Goal: Task Accomplishment & Management: Manage account settings

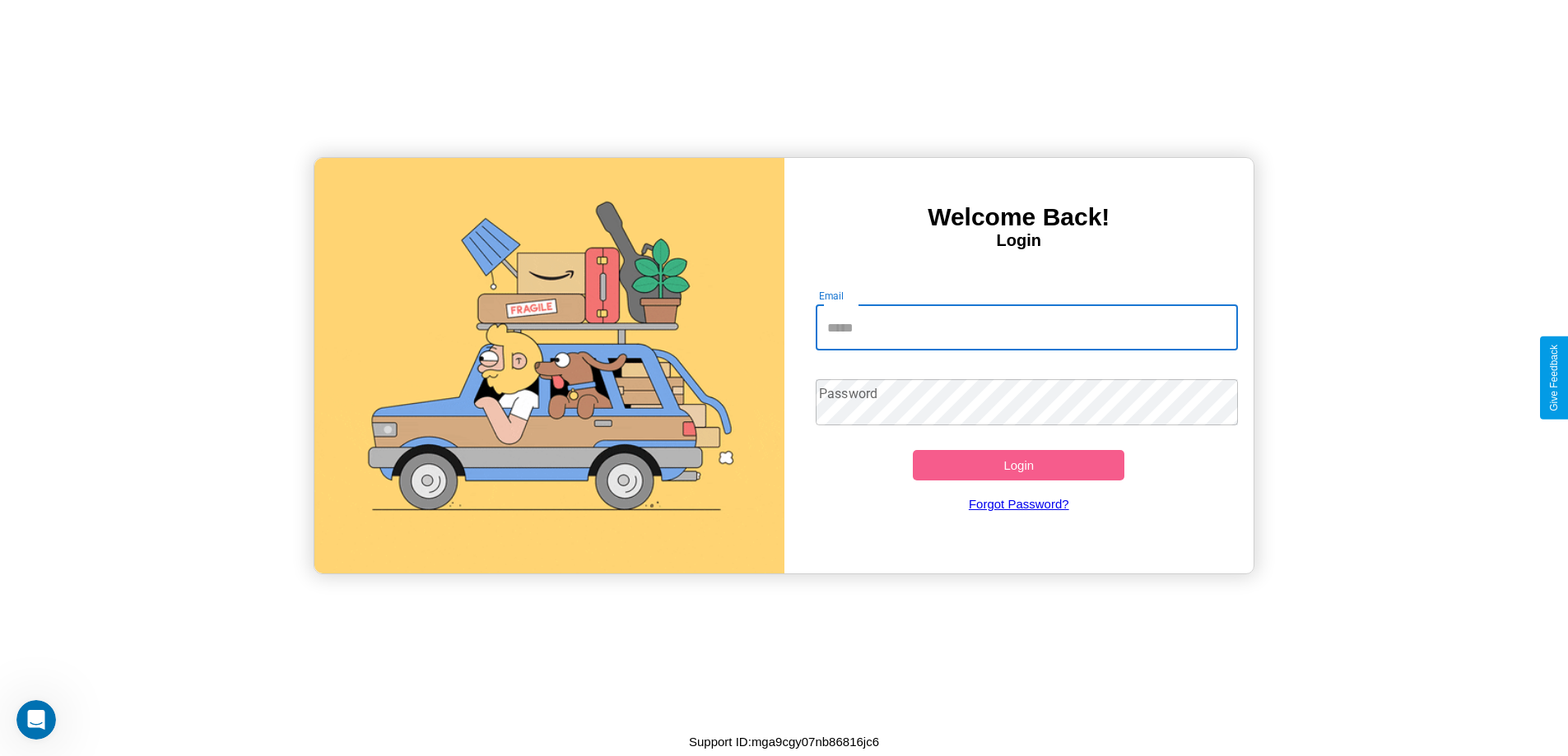
click at [1026, 328] on input "Email" at bounding box center [1026, 327] width 422 height 46
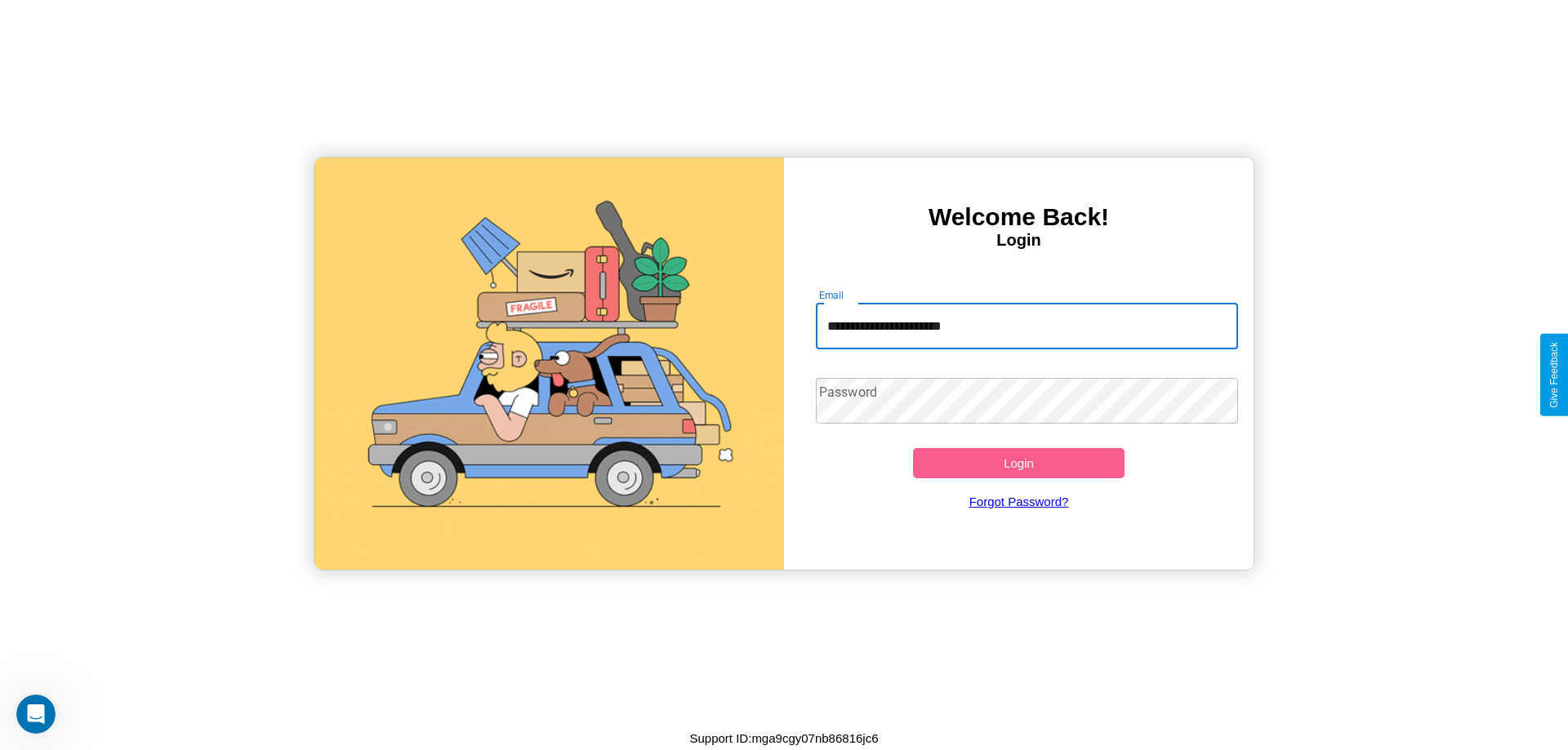
type input "**********"
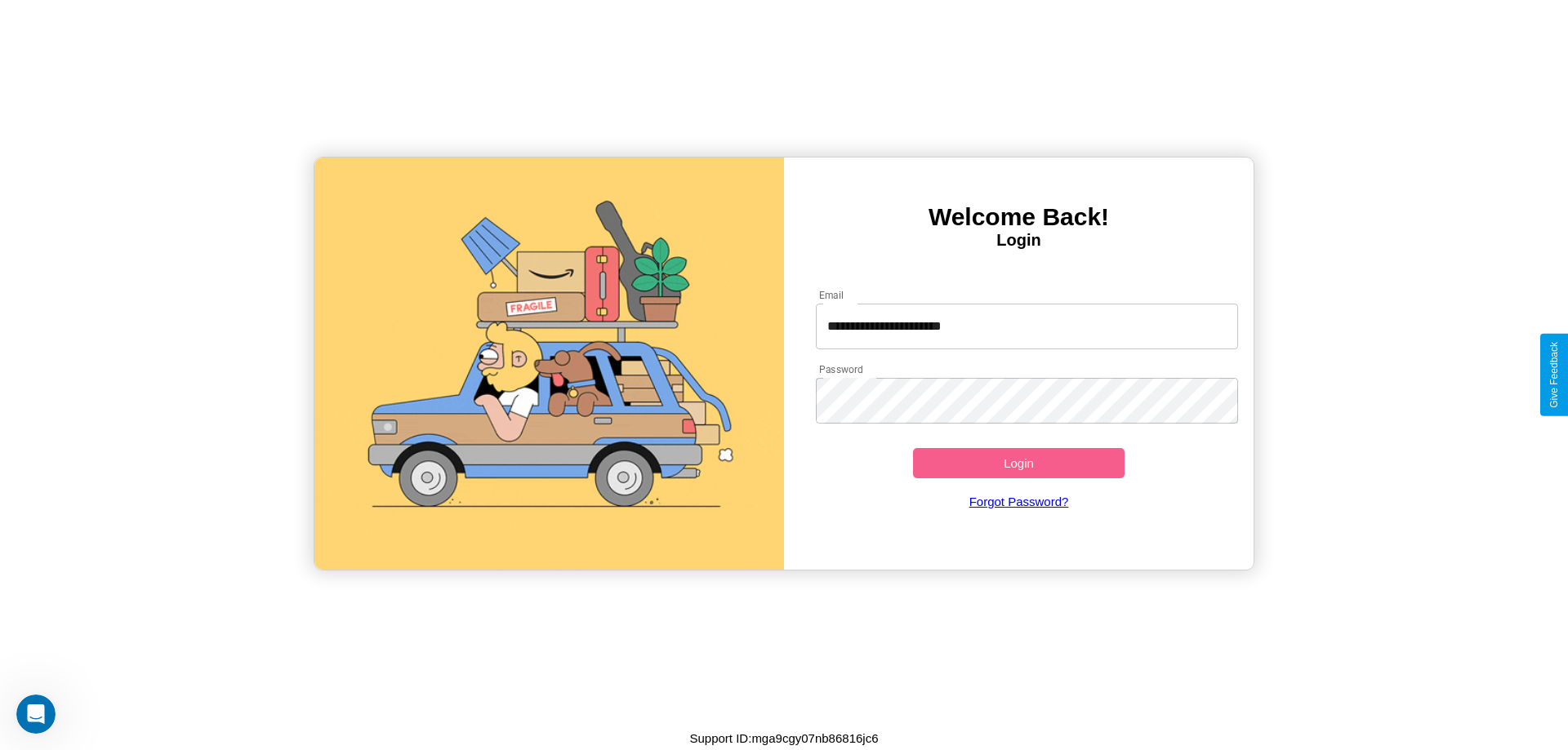
click at [1018, 463] on button "Login" at bounding box center [1019, 462] width 212 height 30
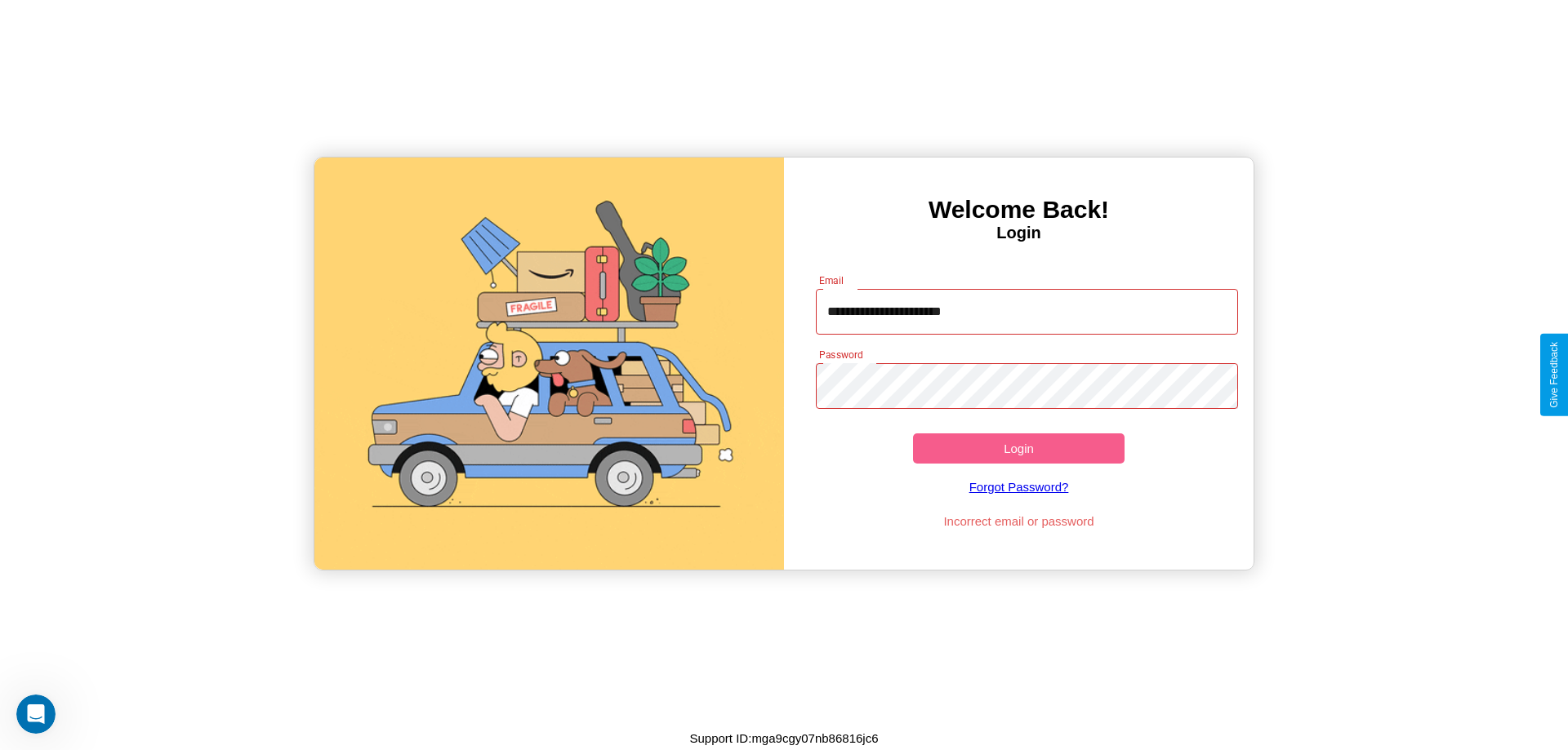
click at [1018, 448] on button "Login" at bounding box center [1019, 448] width 212 height 30
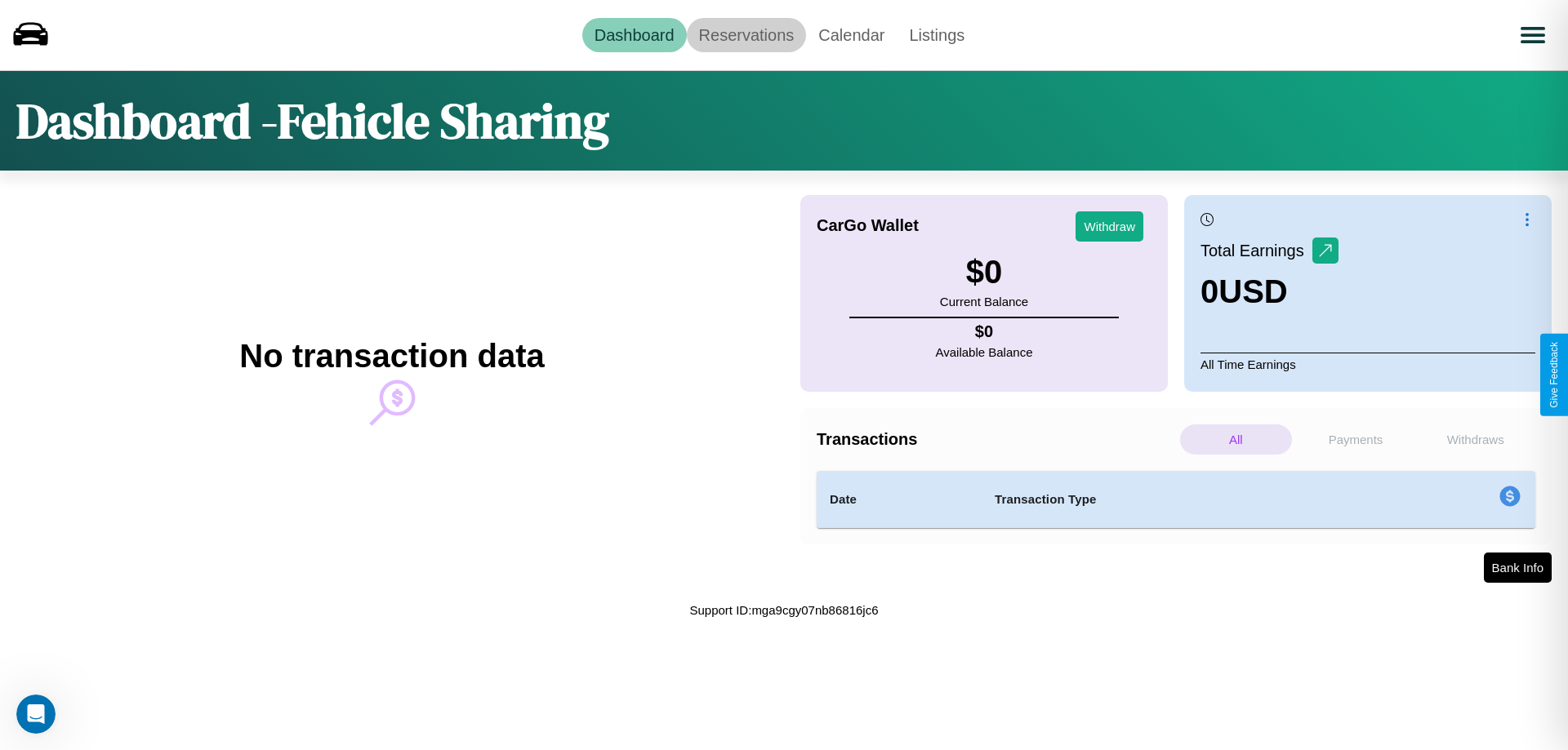
click at [745, 34] on link "Reservations" at bounding box center [747, 34] width 120 height 34
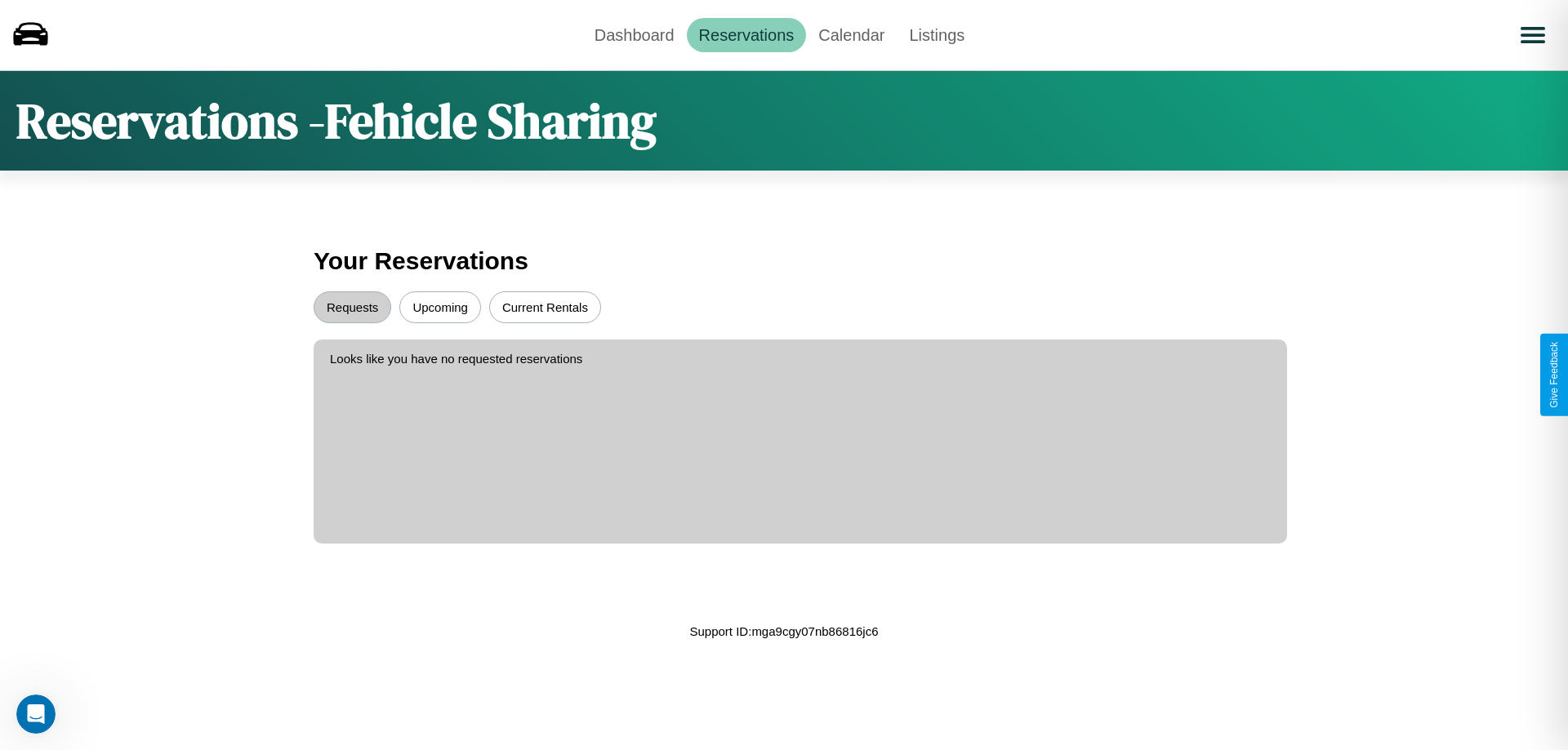
click at [440, 307] on button "Upcoming" at bounding box center [440, 307] width 82 height 32
click at [545, 307] on button "Current Rentals" at bounding box center [544, 307] width 112 height 32
click at [352, 307] on button "Requests" at bounding box center [353, 307] width 78 height 32
